Goal: Transaction & Acquisition: Purchase product/service

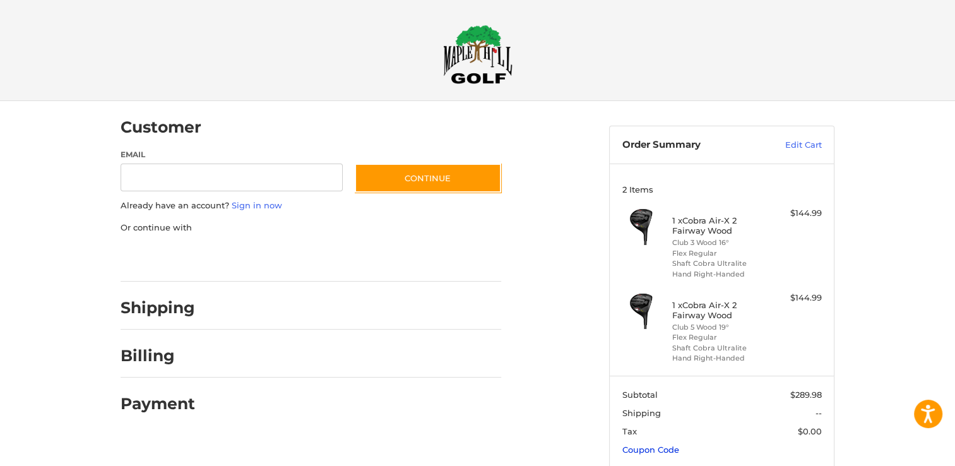
click at [659, 448] on link "Coupon Code" at bounding box center [651, 450] width 57 height 10
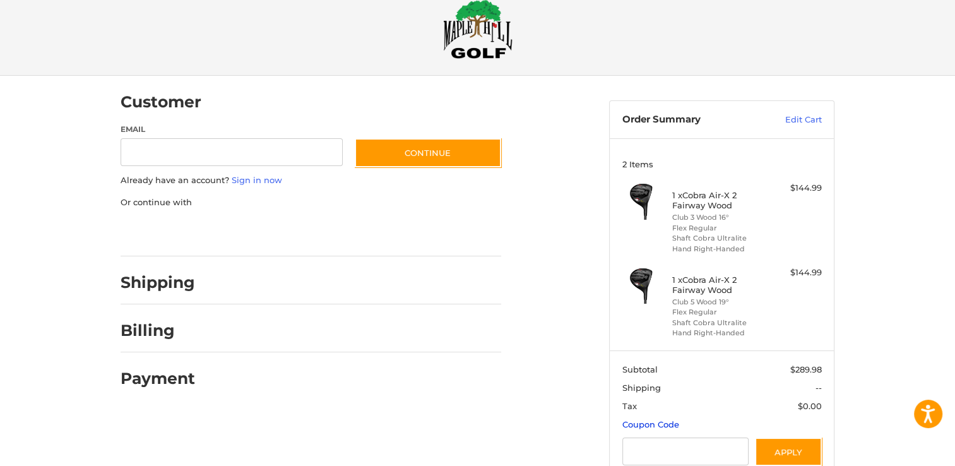
scroll to position [141, 0]
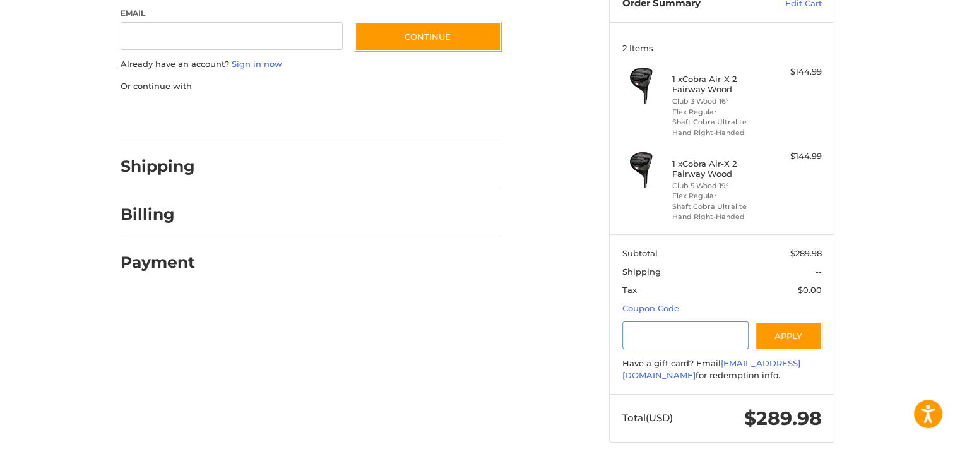
click at [647, 331] on input "Gift Certificate or Coupon Code" at bounding box center [686, 335] width 127 height 28
type input "*********"
click at [803, 333] on button "Apply" at bounding box center [788, 335] width 67 height 28
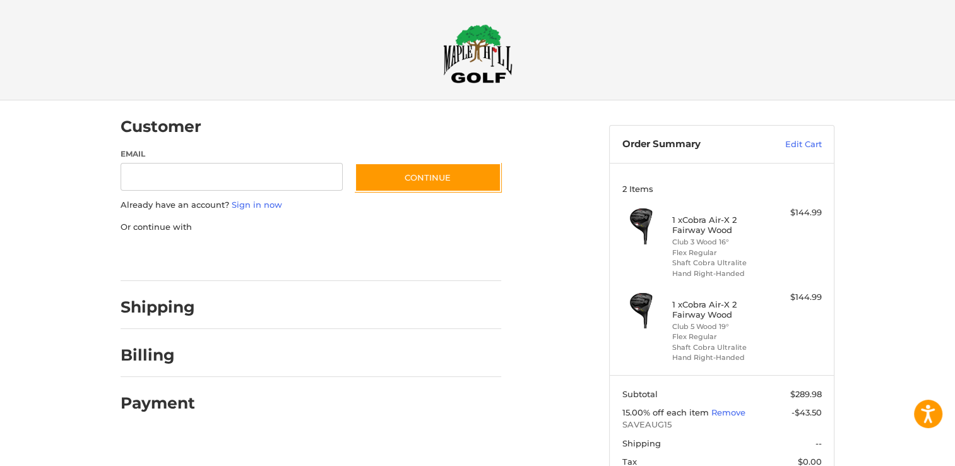
scroll to position [0, 0]
click at [169, 170] on input "Email" at bounding box center [232, 178] width 222 height 28
type input "**********"
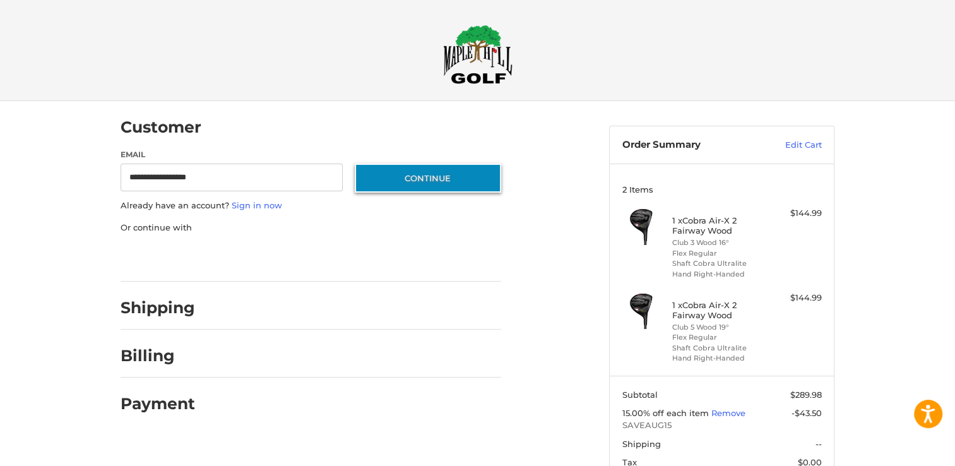
click at [414, 178] on button "Continue" at bounding box center [428, 178] width 147 height 29
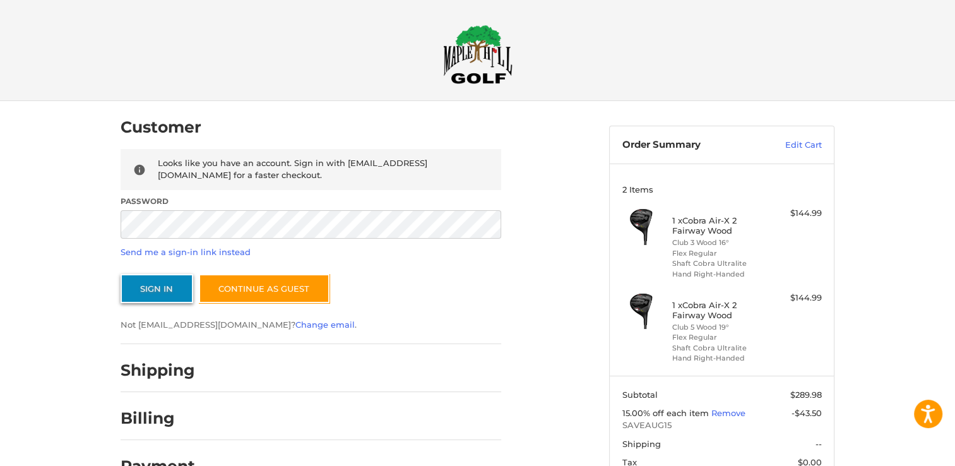
click at [147, 289] on button "Sign In" at bounding box center [157, 288] width 73 height 29
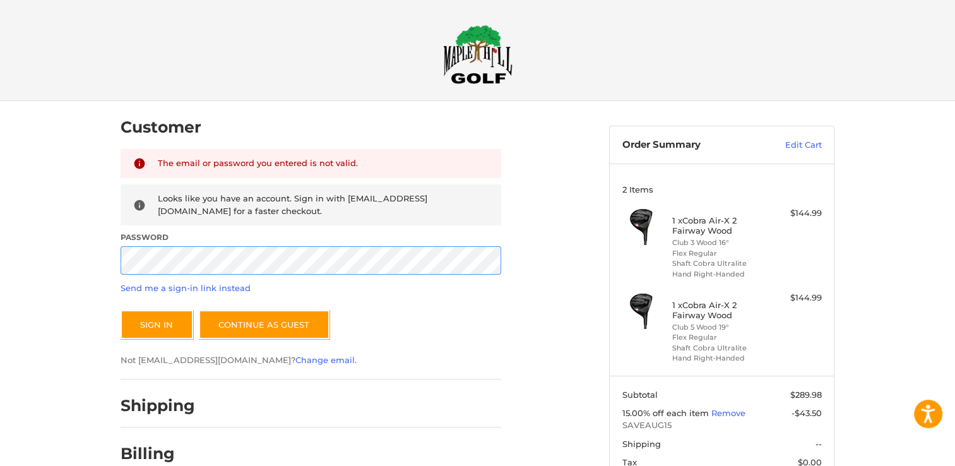
click at [121, 310] on button "Sign In" at bounding box center [157, 324] width 73 height 29
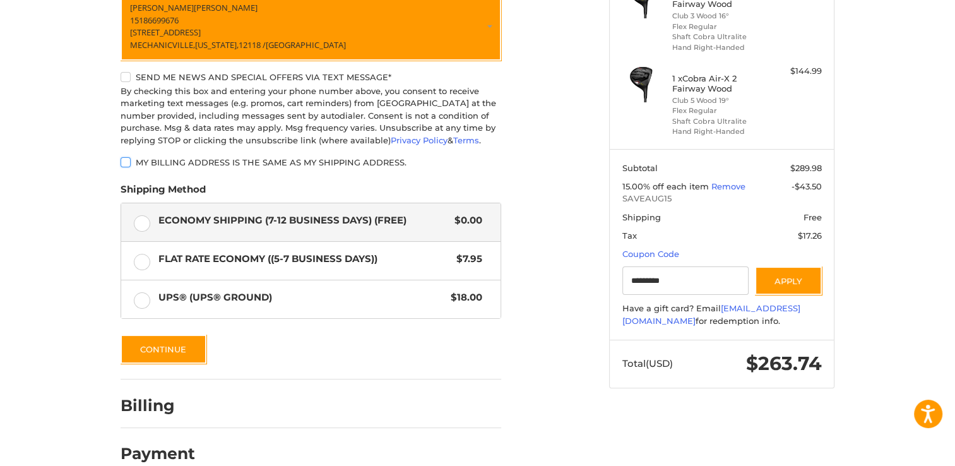
scroll to position [235, 0]
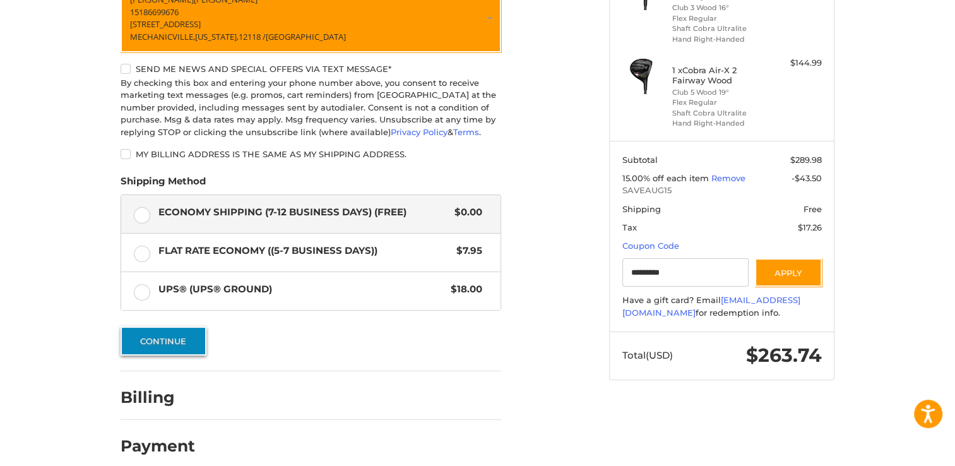
click at [163, 347] on button "Continue" at bounding box center [164, 340] width 86 height 29
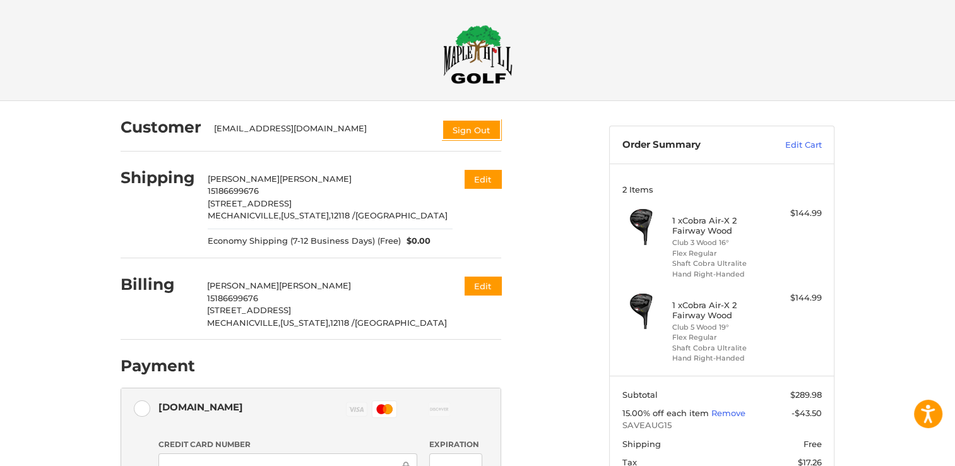
scroll to position [337, 0]
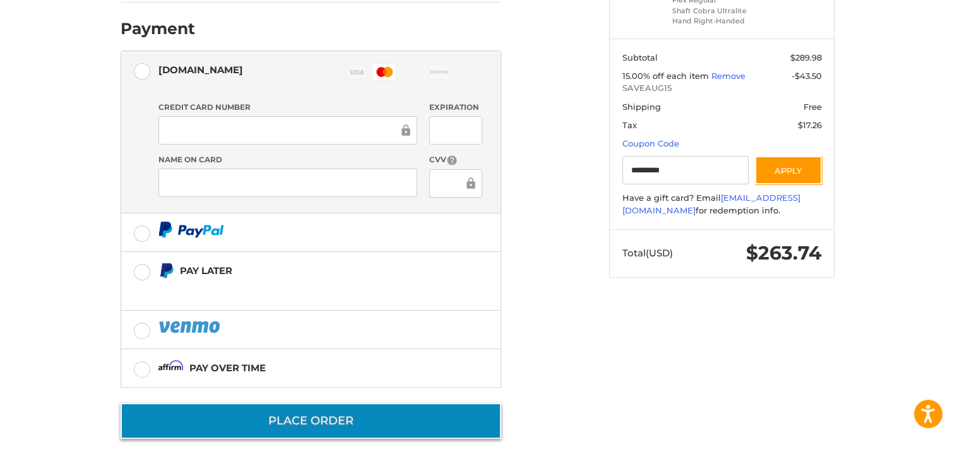
click at [324, 426] on button "Place Order" at bounding box center [311, 421] width 381 height 36
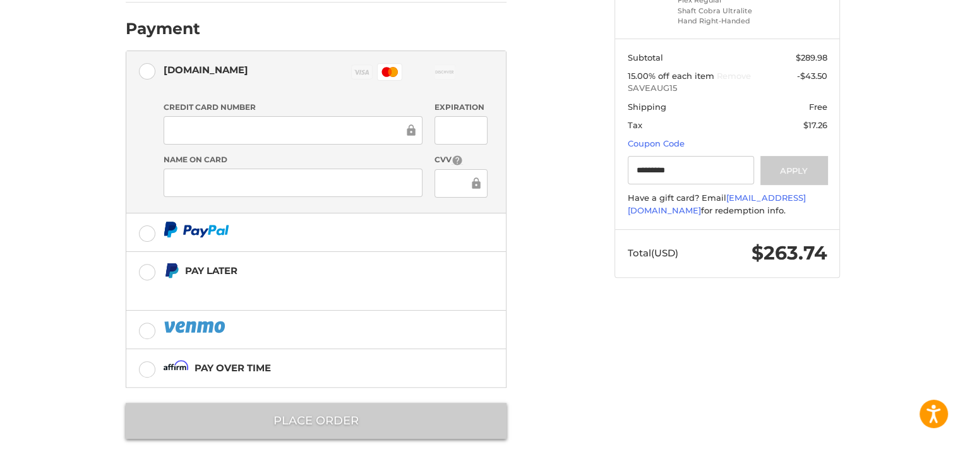
scroll to position [0, 0]
